Goal: Check status: Check status

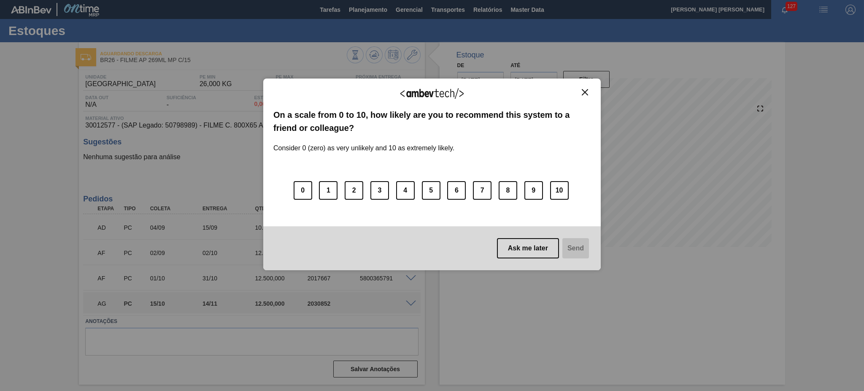
click at [586, 92] on img "Close" at bounding box center [585, 92] width 6 height 6
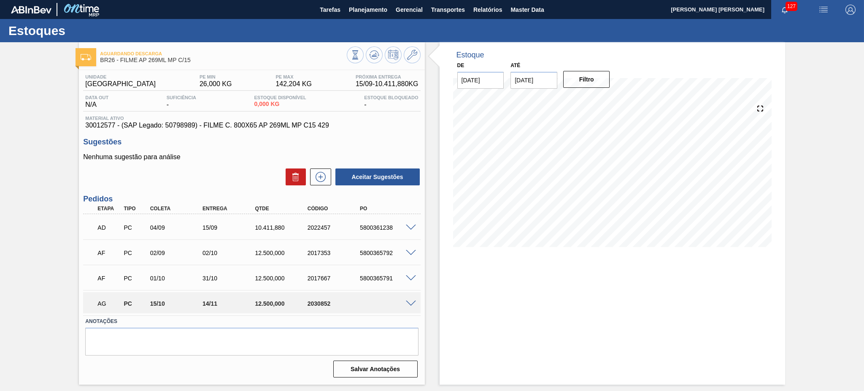
click at [528, 77] on input "[DATE]" at bounding box center [533, 80] width 47 height 17
click at [605, 98] on button "Next Month" at bounding box center [605, 100] width 6 height 6
click at [533, 195] on div "1" at bounding box center [534, 195] width 11 height 11
type input "01/12/2025"
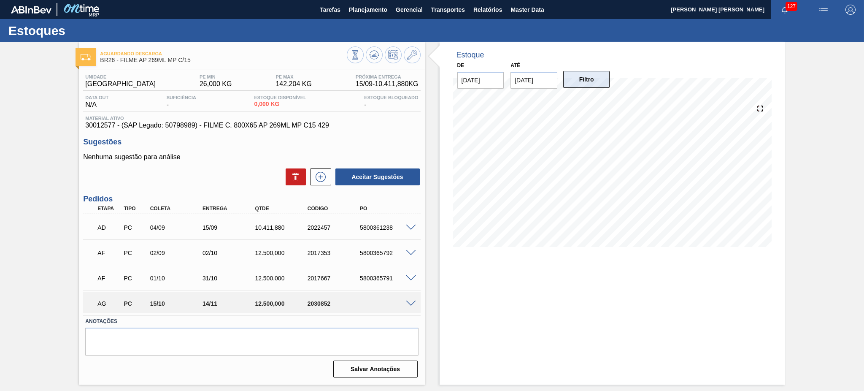
click at [585, 79] on button "Filtro" at bounding box center [586, 79] width 47 height 17
click at [410, 293] on span at bounding box center [411, 303] width 10 height 6
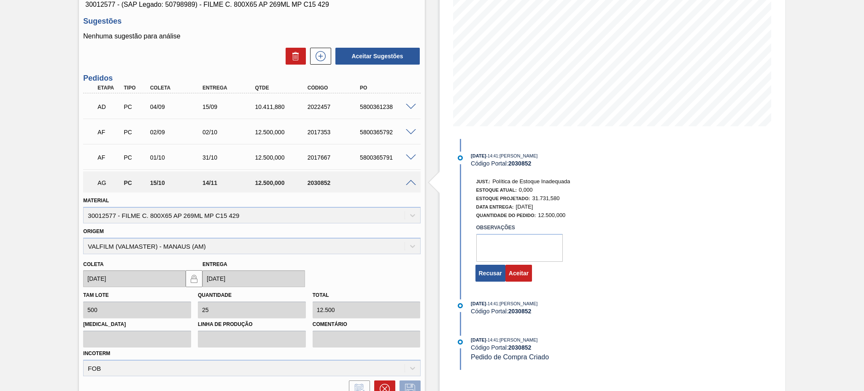
scroll to position [169, 0]
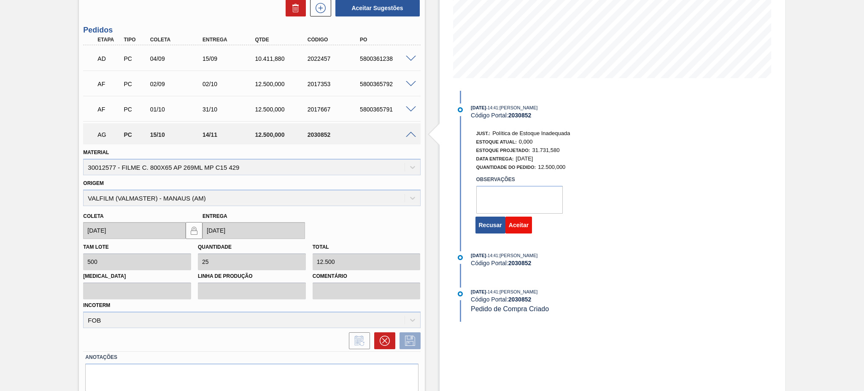
click at [512, 226] on button "Aceitar" at bounding box center [518, 224] width 27 height 17
